Goal: Register for event/course

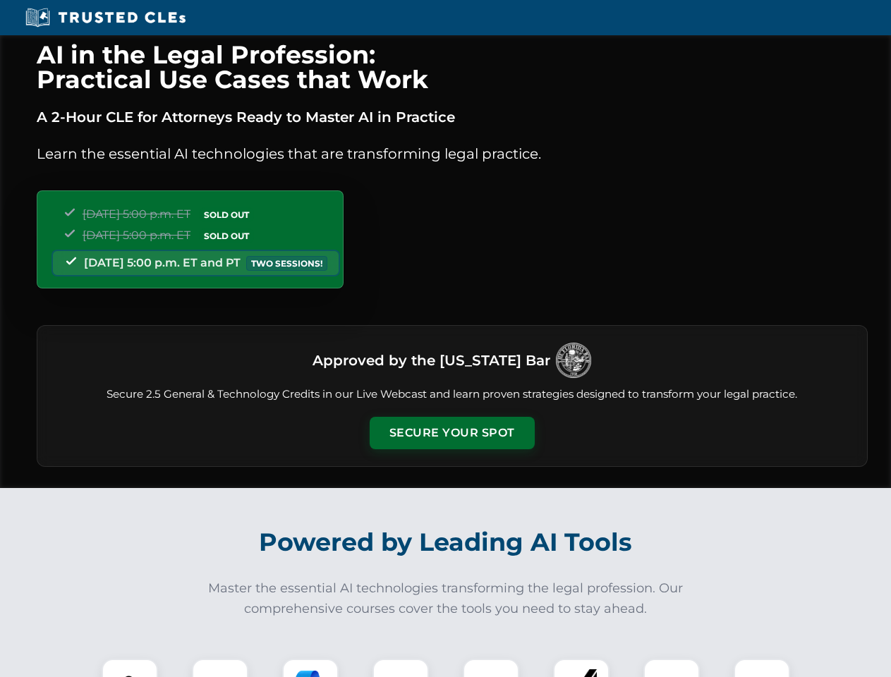
click at [451, 433] on button "Secure Your Spot" at bounding box center [451, 433] width 165 height 32
click at [130, 668] on img at bounding box center [129, 686] width 41 height 41
click at [220, 668] on div at bounding box center [220, 687] width 56 height 56
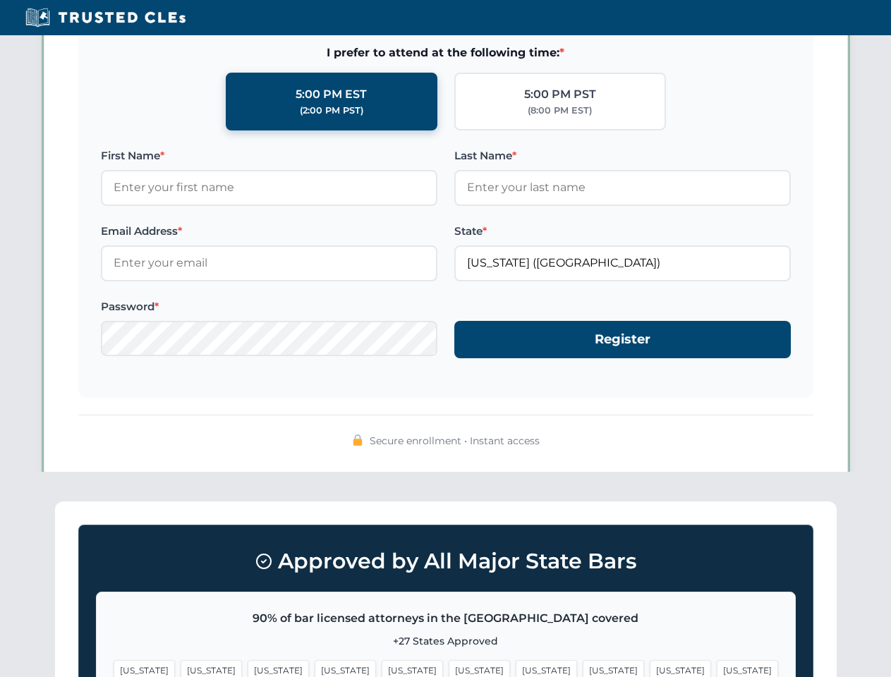
click at [649, 668] on span "[US_STATE]" at bounding box center [679, 670] width 61 height 20
